Goal: Task Accomplishment & Management: Use online tool/utility

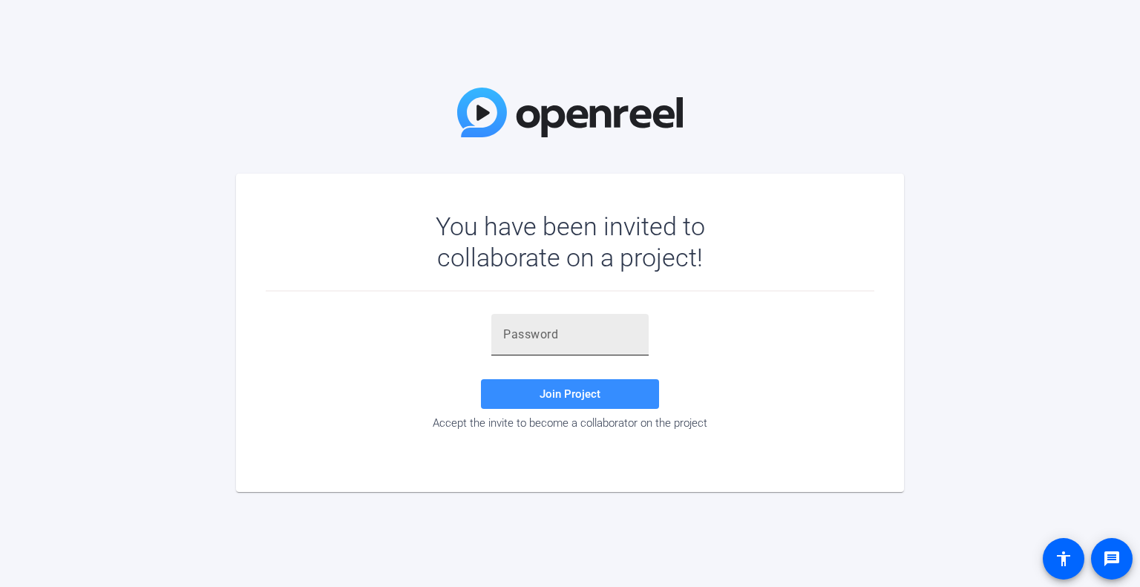
click at [549, 326] on input "text" at bounding box center [570, 335] width 134 height 18
paste input "yCdBq0"
type input "yCdBq0"
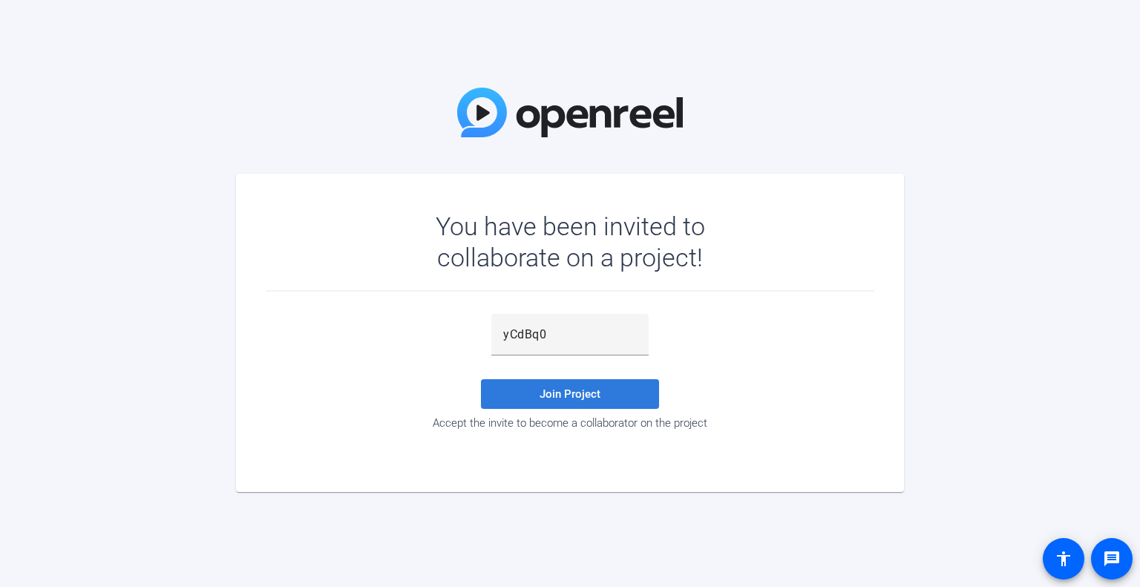
click at [615, 394] on span at bounding box center [570, 394] width 178 height 36
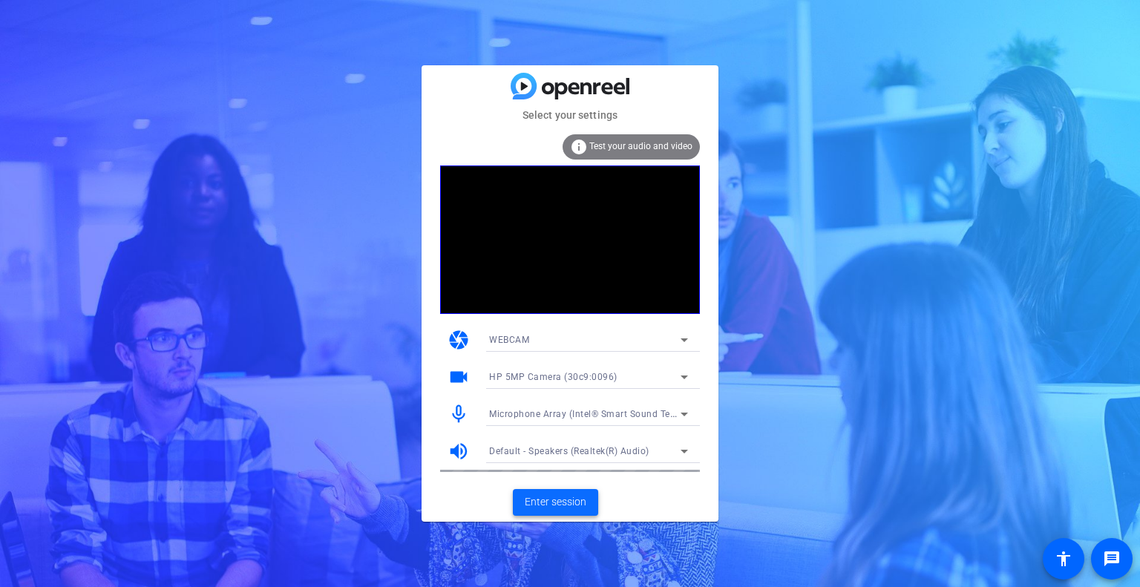
click at [575, 510] on span "Enter session" at bounding box center [556, 502] width 62 height 16
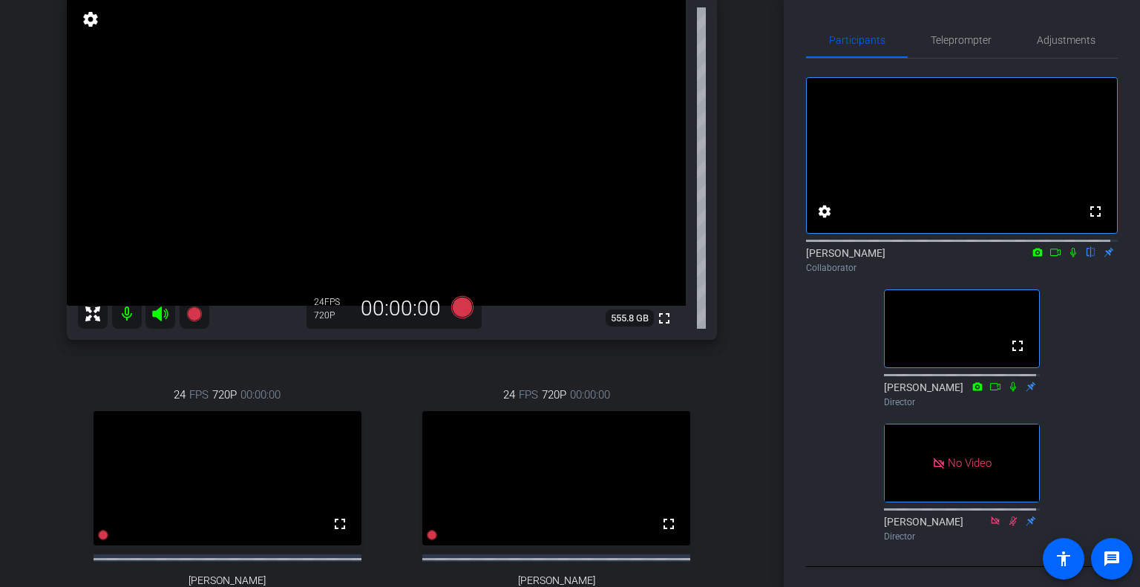
scroll to position [232, 0]
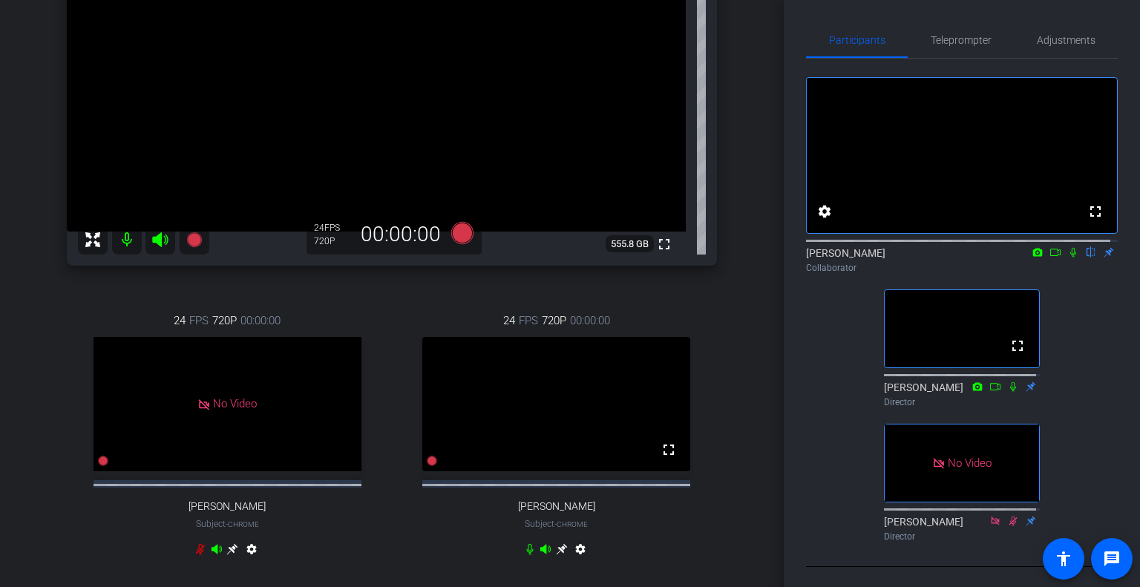
click at [1049, 258] on icon at bounding box center [1055, 252] width 12 height 10
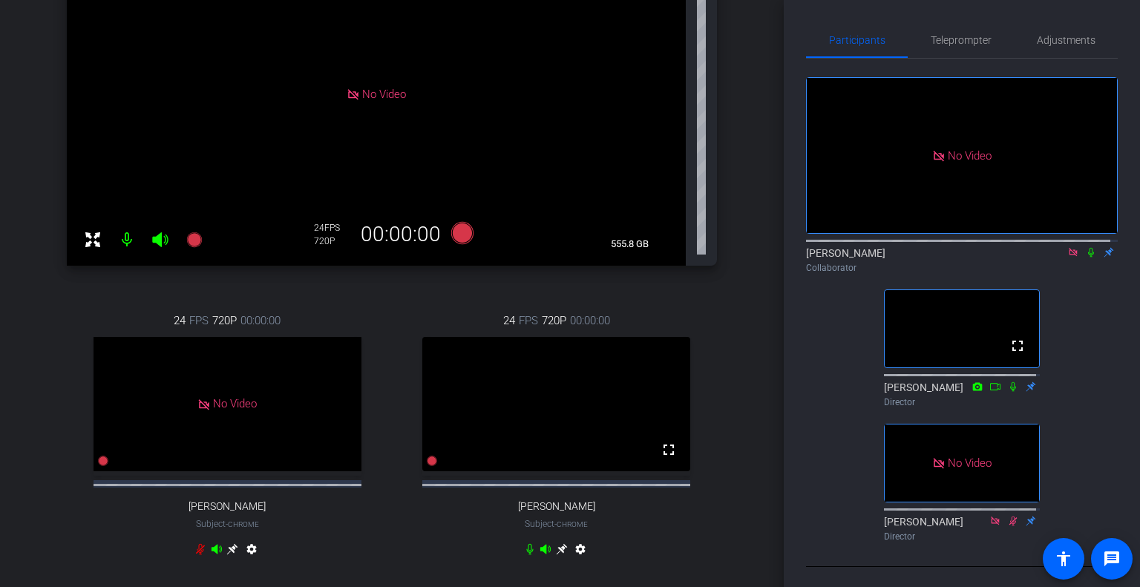
click at [1085, 258] on icon at bounding box center [1091, 252] width 12 height 10
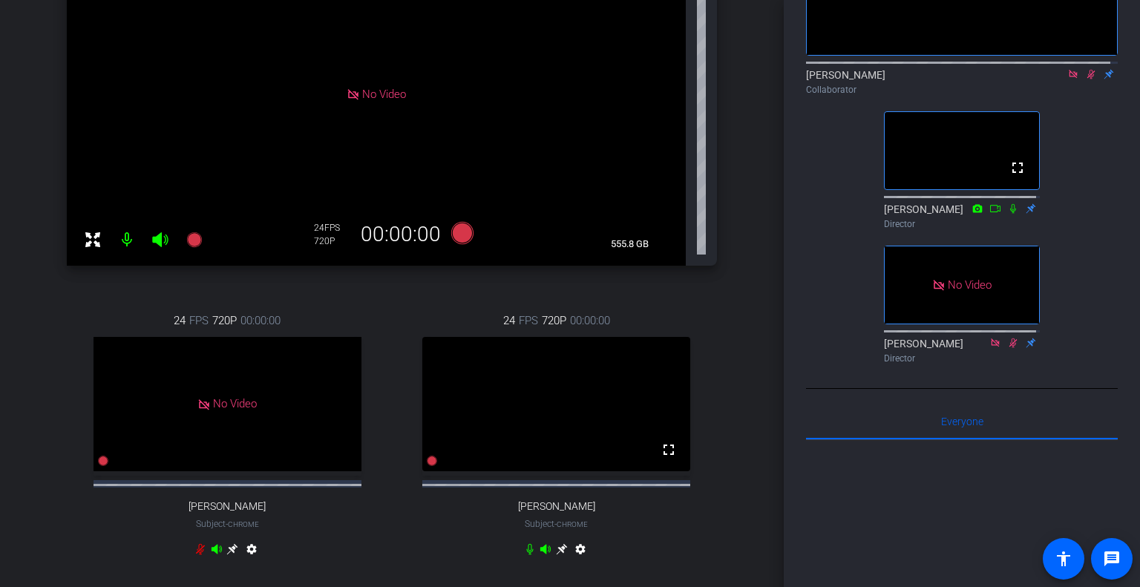
scroll to position [0, 0]
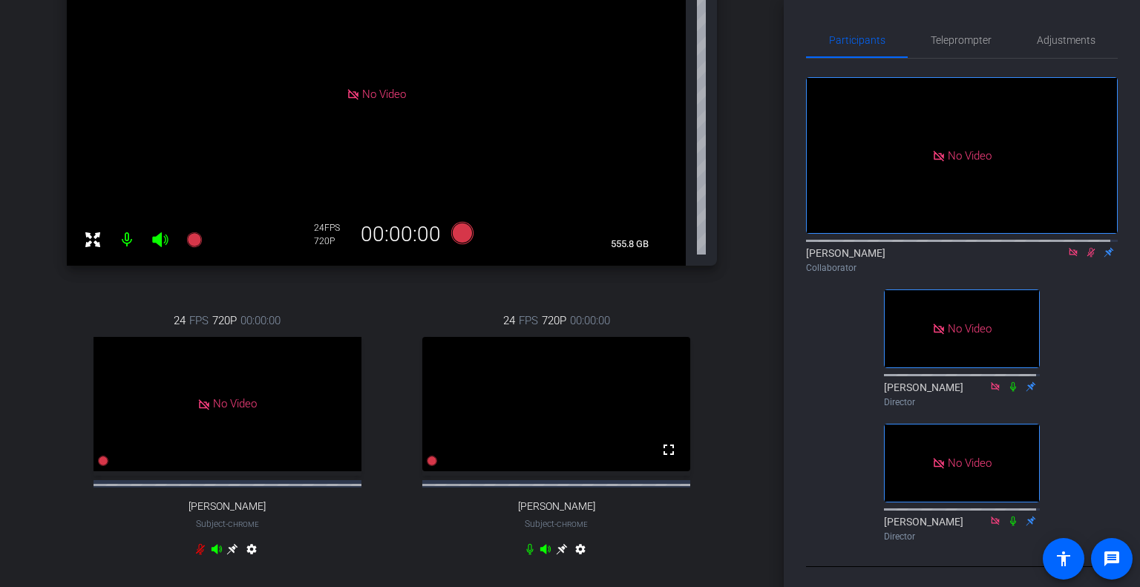
click at [1069, 258] on icon at bounding box center [1073, 252] width 12 height 10
click at [1067, 258] on icon at bounding box center [1073, 252] width 12 height 10
